Goal: Task Accomplishment & Management: Use online tool/utility

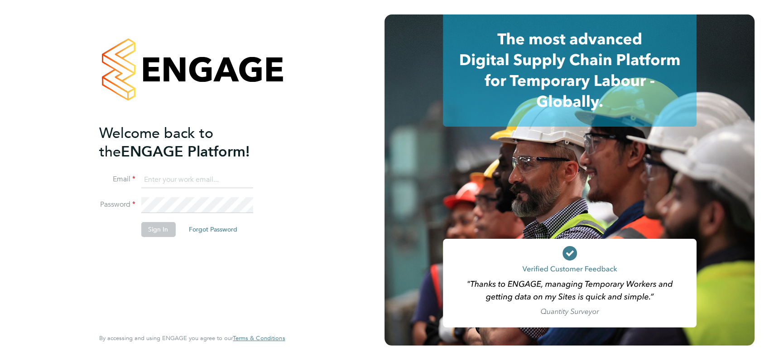
type input "angela@class1personnel.com"
click at [267, 268] on div "Welcome back to the ENGAGE Platform! Email angela@class1personnel.com Password …" at bounding box center [187, 225] width 177 height 203
click at [155, 227] on button "Sign In" at bounding box center [158, 229] width 34 height 14
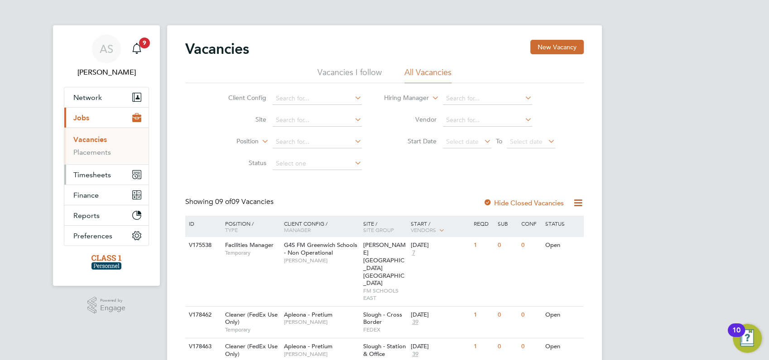
click at [87, 175] on span "Timesheets" at bounding box center [92, 175] width 38 height 9
click at [90, 162] on link "Timesheets" at bounding box center [92, 160] width 38 height 9
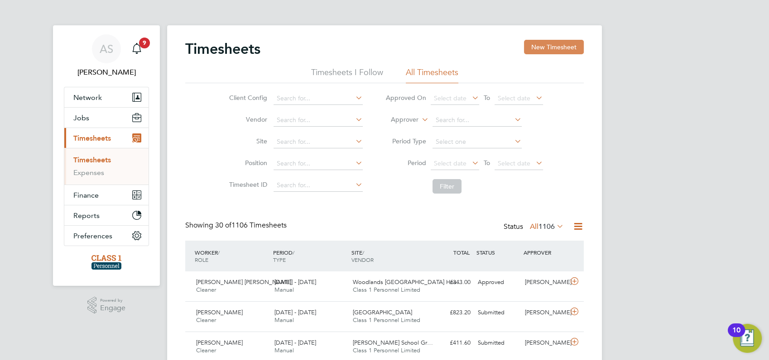
click at [555, 49] on button "New Timesheet" at bounding box center [554, 47] width 60 height 14
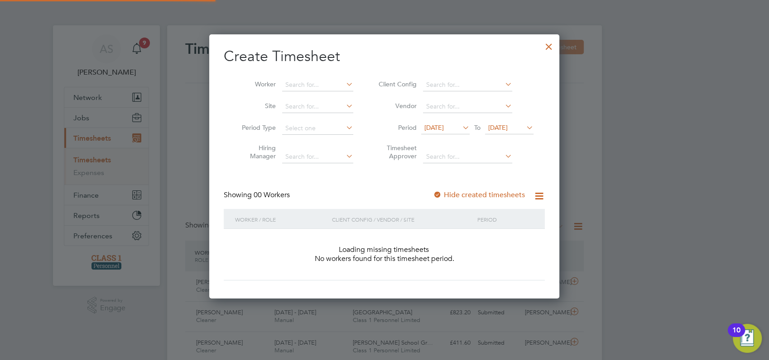
scroll to position [255, 351]
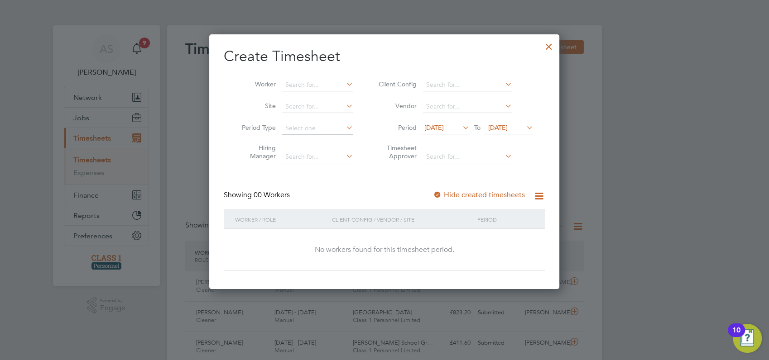
click at [434, 129] on span "[DATE]" at bounding box center [433, 128] width 19 height 8
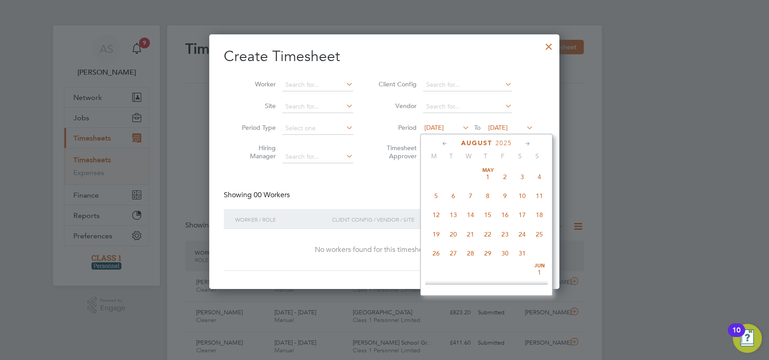
scroll to position [318, 0]
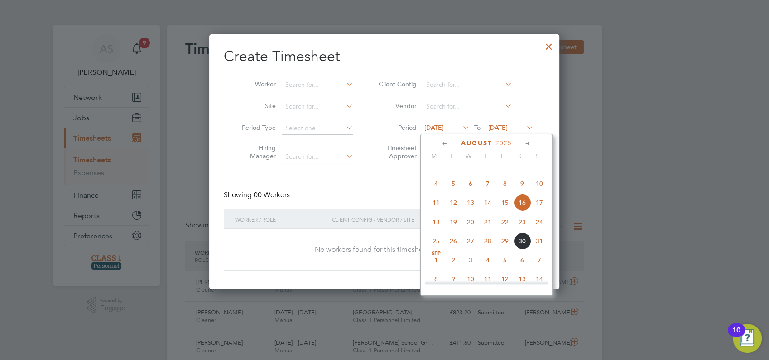
click at [452, 250] on span "26" at bounding box center [453, 241] width 17 height 17
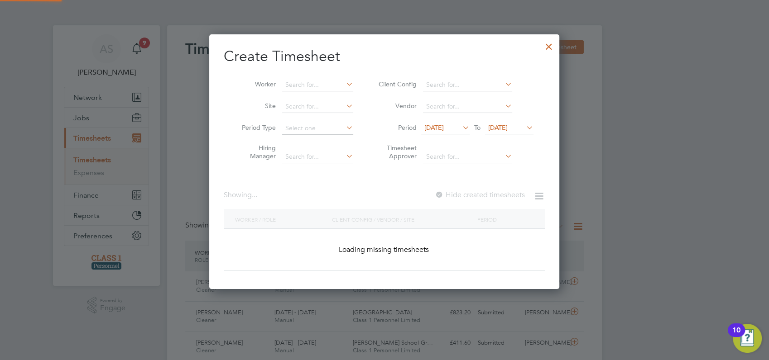
scroll to position [907, 368]
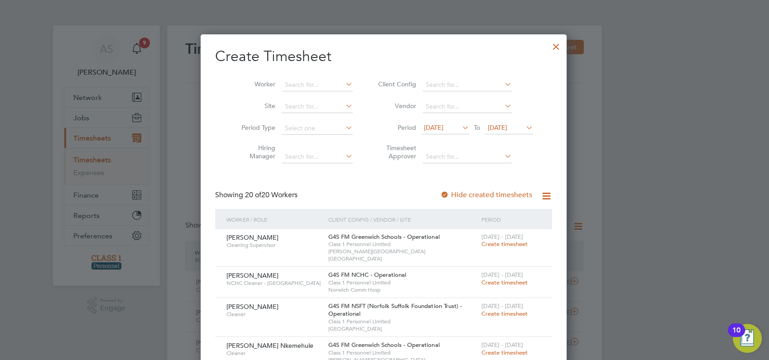
click at [501, 129] on span "[DATE]" at bounding box center [497, 128] width 19 height 8
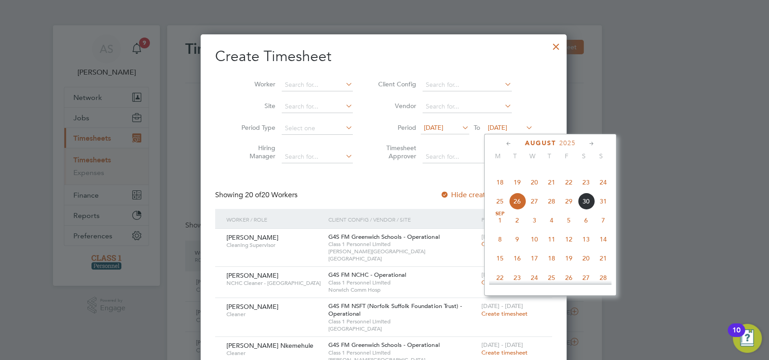
click at [603, 210] on span "31" at bounding box center [603, 201] width 17 height 17
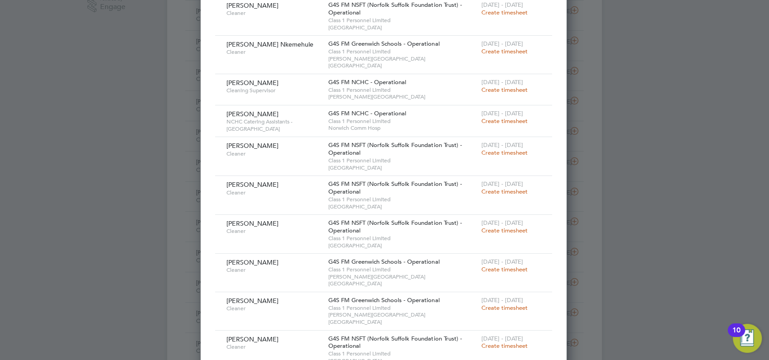
scroll to position [322, 0]
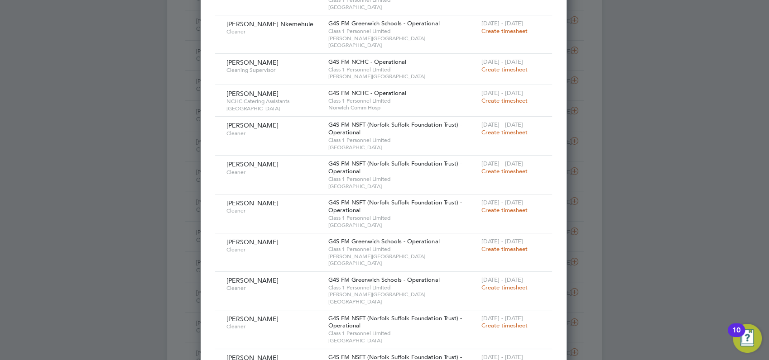
click at [509, 322] on span "Create timesheet" at bounding box center [504, 326] width 46 height 8
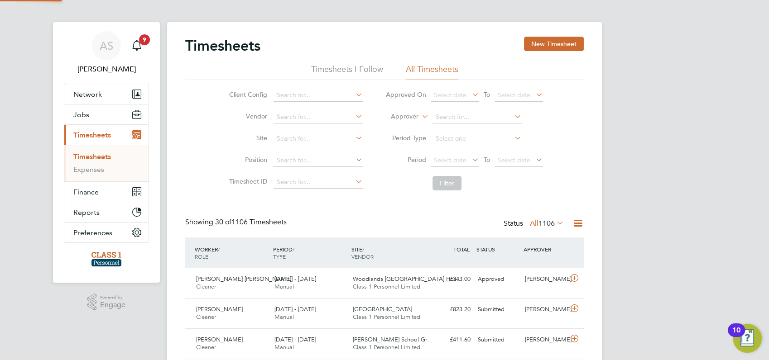
scroll to position [5, 4]
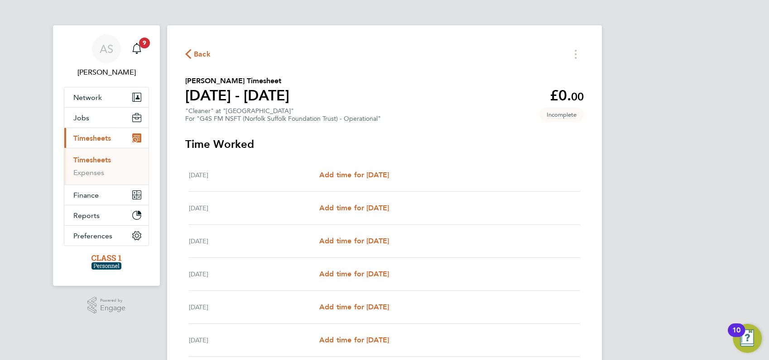
click at [192, 51] on span "Back" at bounding box center [197, 53] width 25 height 9
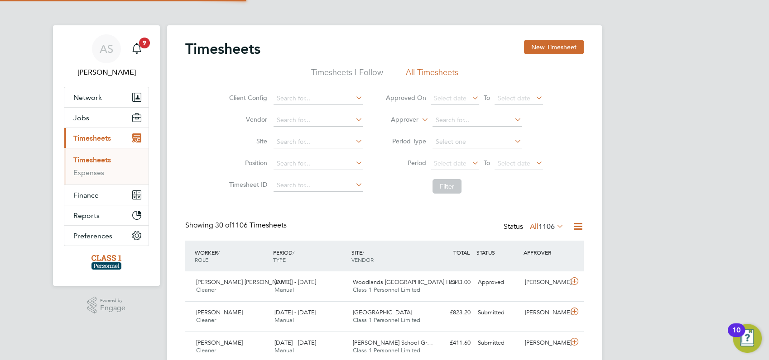
scroll to position [23, 78]
click at [555, 227] on icon at bounding box center [555, 226] width 0 height 13
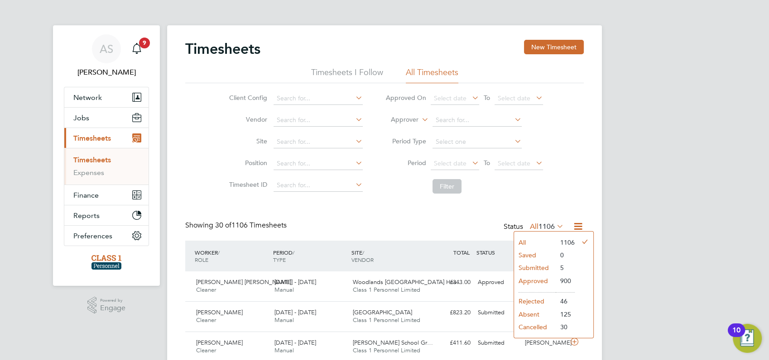
click at [534, 280] on li "Approved" at bounding box center [535, 281] width 42 height 13
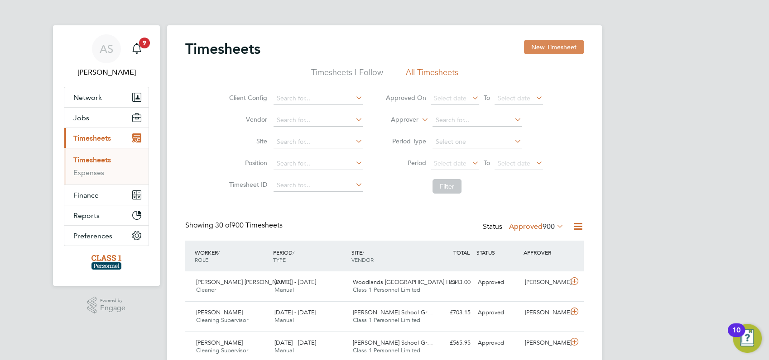
click at [548, 46] on button "New Timesheet" at bounding box center [554, 47] width 60 height 14
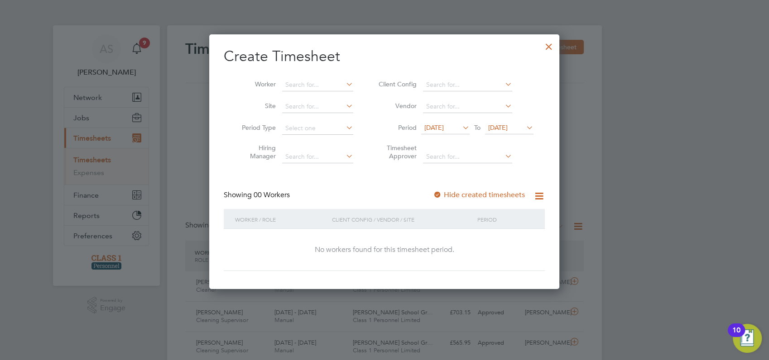
click at [547, 48] on div at bounding box center [549, 44] width 16 height 16
